Goal: Task Accomplishment & Management: Manage account settings

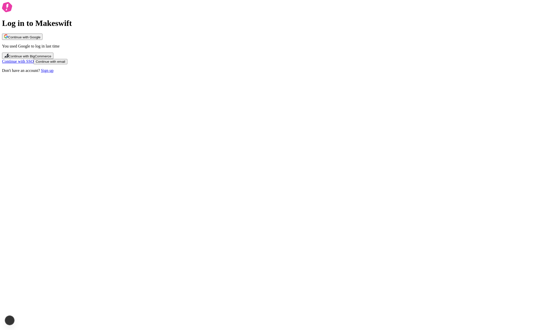
click at [40, 39] on span "Continue with Google" at bounding box center [24, 37] width 32 height 4
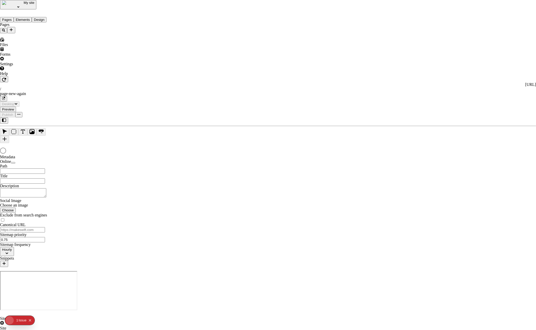
type input "/page-new-again"
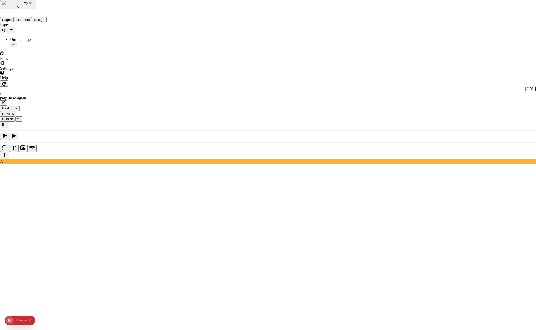
copy div "Workspace settings"
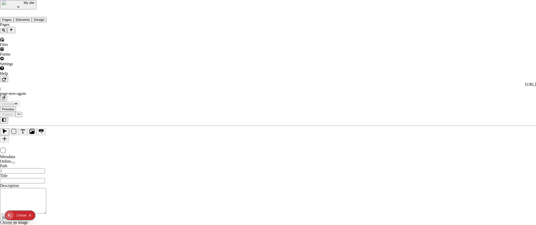
type input "/page-new-again"
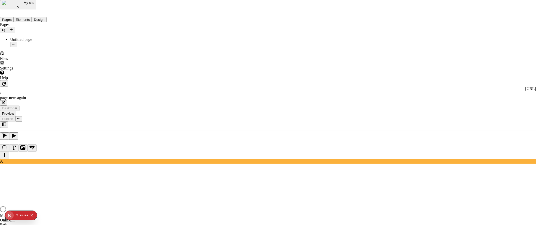
type input "/page-new-again"
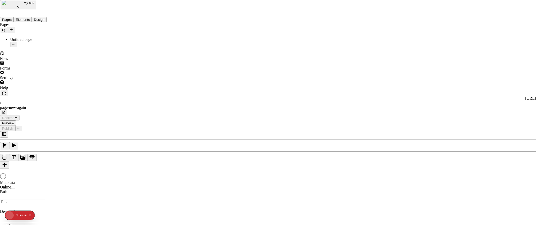
type input "/page-new-again"
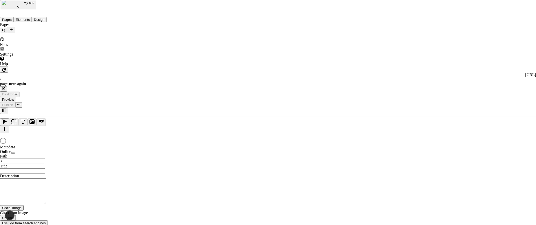
type input "/page-new-again"
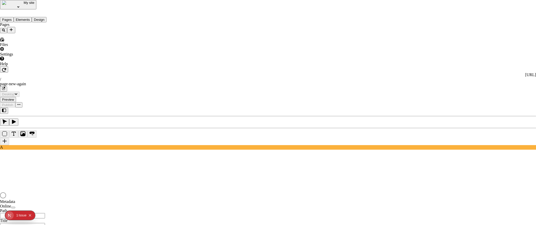
type input "/page-new-again"
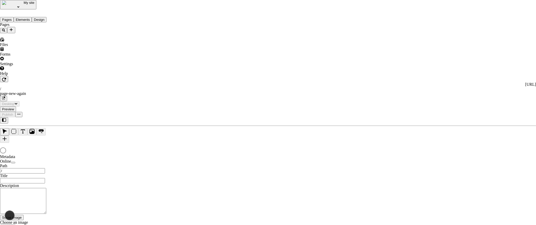
type input "/page-new-again"
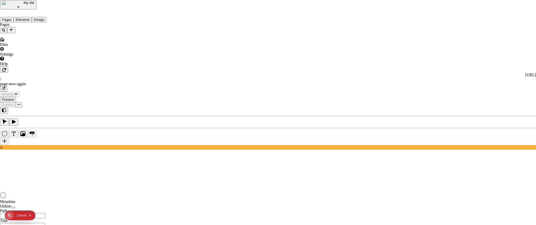
type input "/page-new-again"
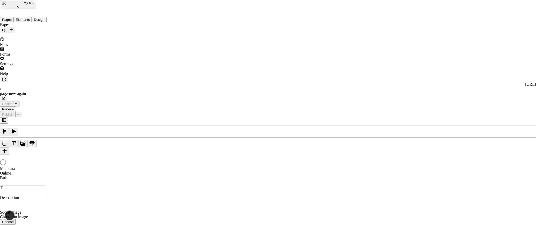
type input "/page-new-again"
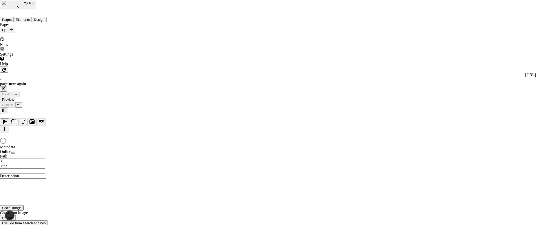
type input "/page-new-again"
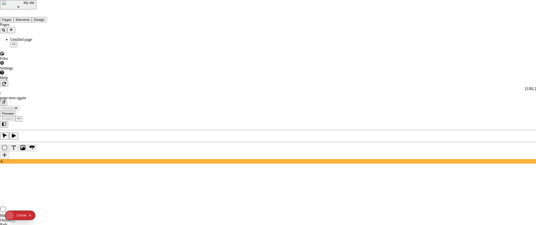
type input "/page-new-again"
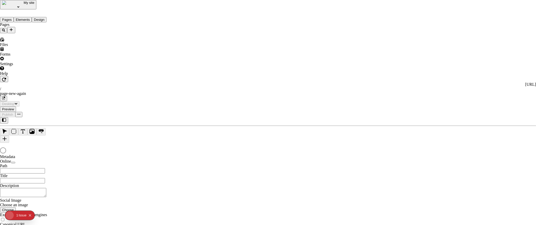
type input "/page-new-again"
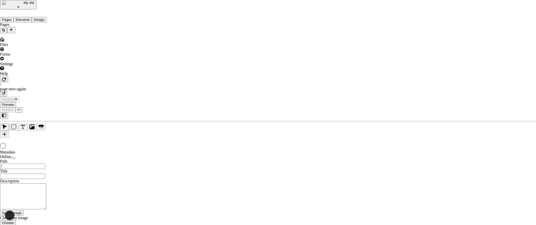
type input "/page-new-again"
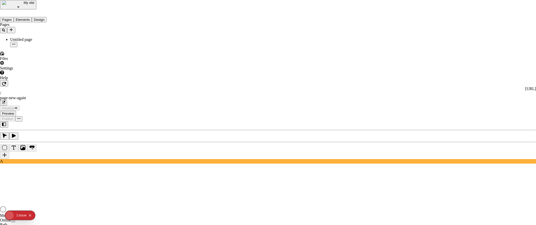
type input "/page-new-again"
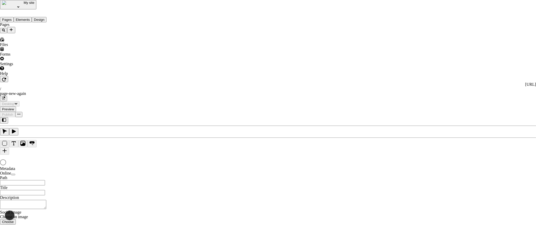
type input "/page-new-again"
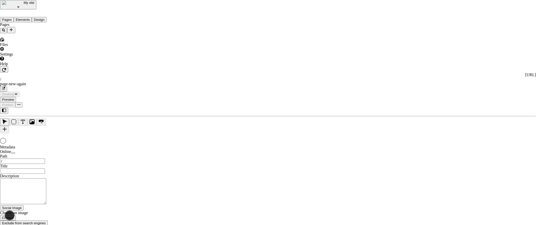
type input "/page-new-again"
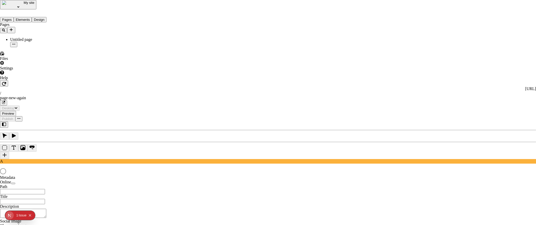
type input "/page-new-again"
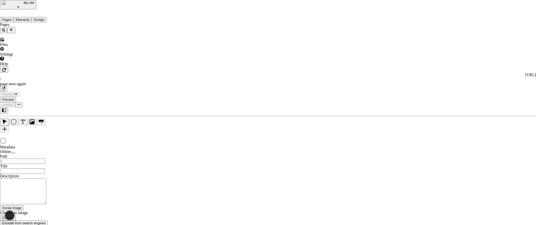
type input "/page-new-again"
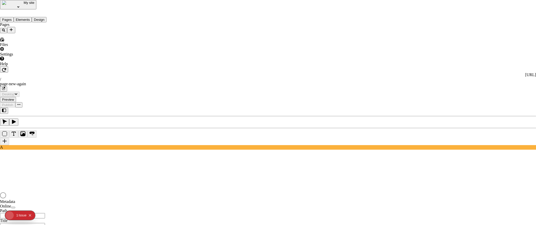
type input "/page-new-again"
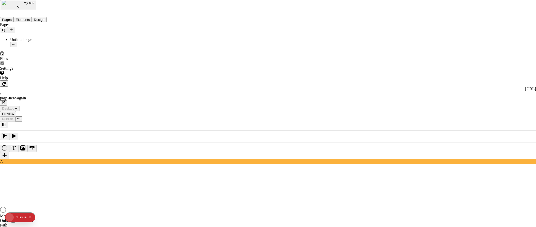
type input "/page-new-again"
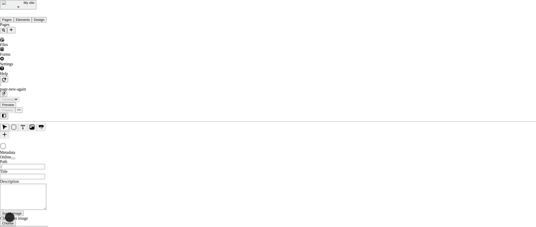
type input "/page-new-again"
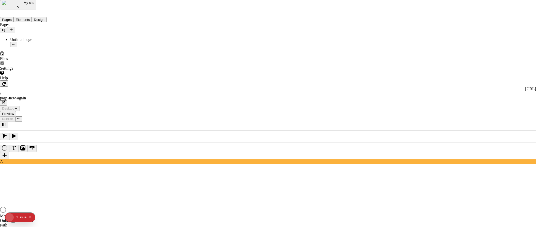
type input "/page-new-again"
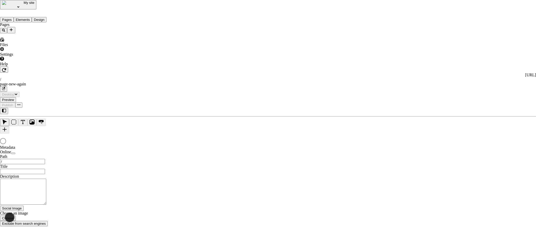
type input "/page-new-again"
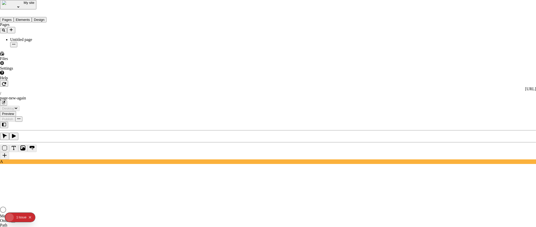
type input "/page-new-again"
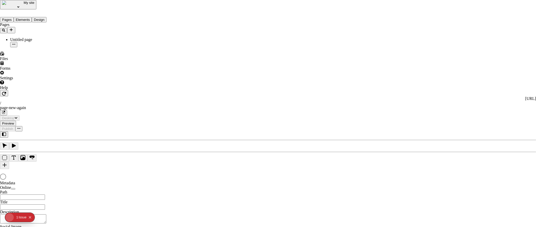
type input "/page-new-again"
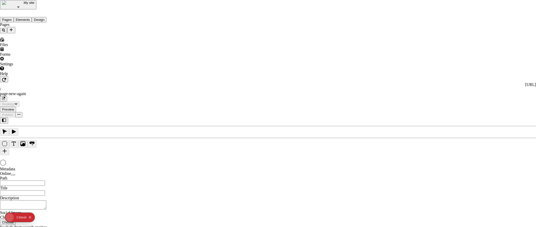
type input "/page-new-again"
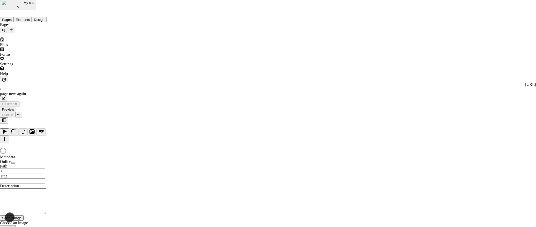
type input "/page-new-again"
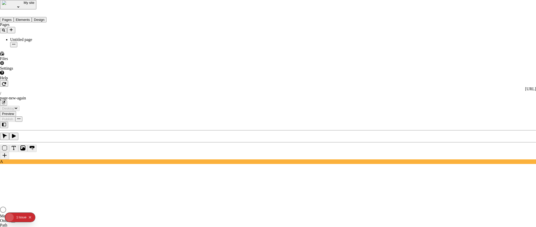
type input "/page-new-again"
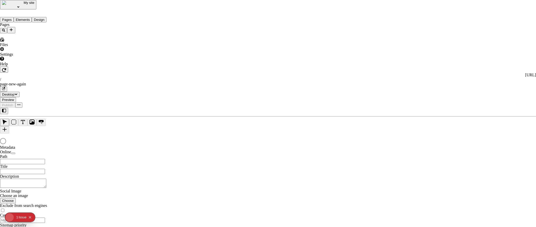
type input "/page-new-again"
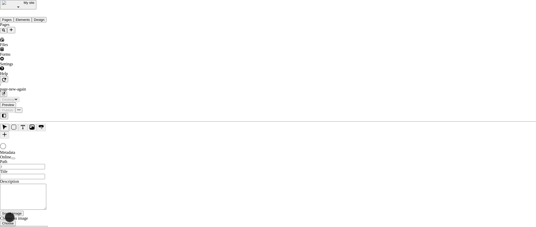
type input "/page-new-again"
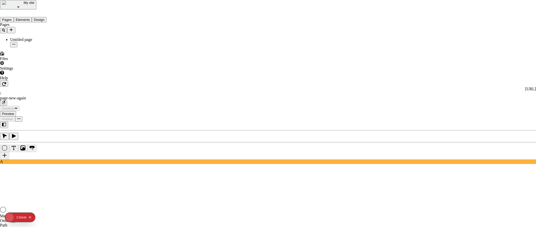
type input "/page-new-again"
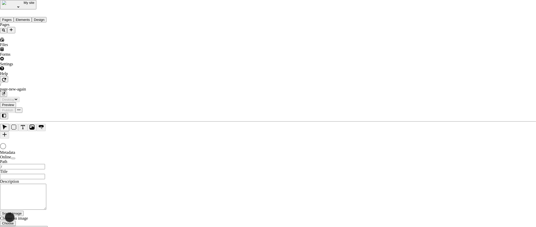
type input "/page-new-again"
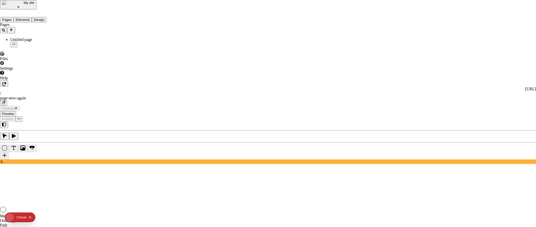
type input "/page-new-again"
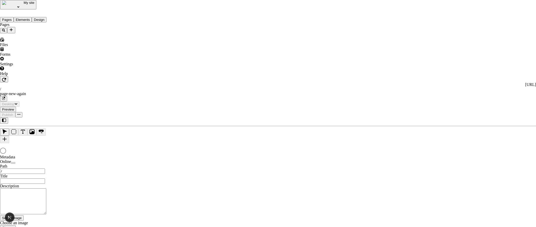
type input "/page-new-again"
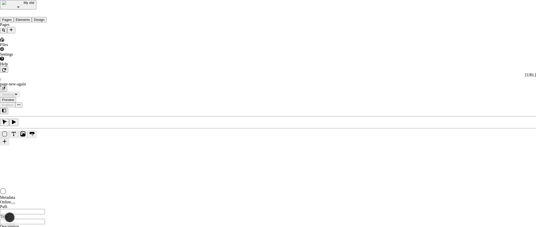
type input "/page-new-again"
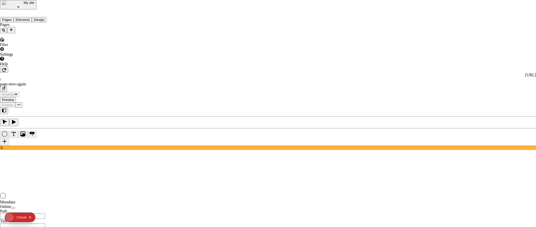
type input "/page-new-again"
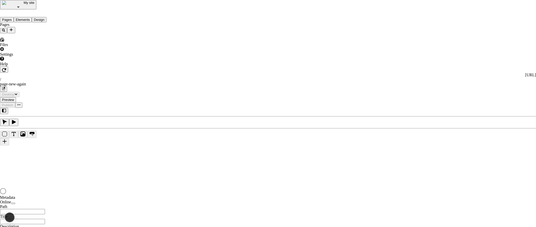
type input "/page-new-again"
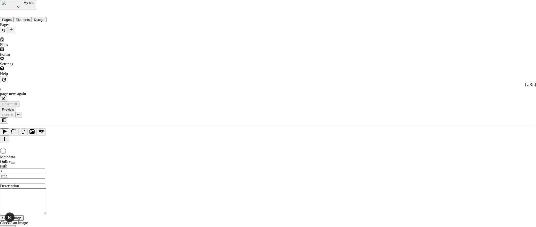
type input "/page-new-again"
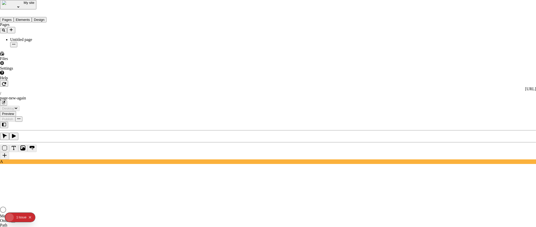
type input "/page-new-again"
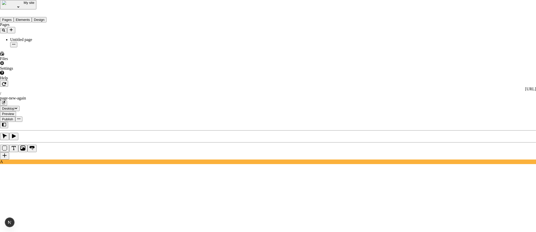
drag, startPoint x: 278, startPoint y: 97, endPoint x: 264, endPoint y: 97, distance: 13.7
type input "68592d06-9334-46eb-88bf-681d528d1439"
